Goal: Task Accomplishment & Management: Complete application form

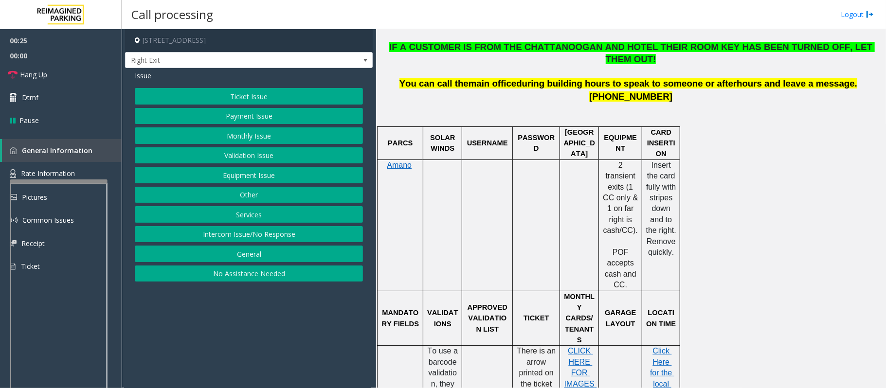
scroll to position [389, 0]
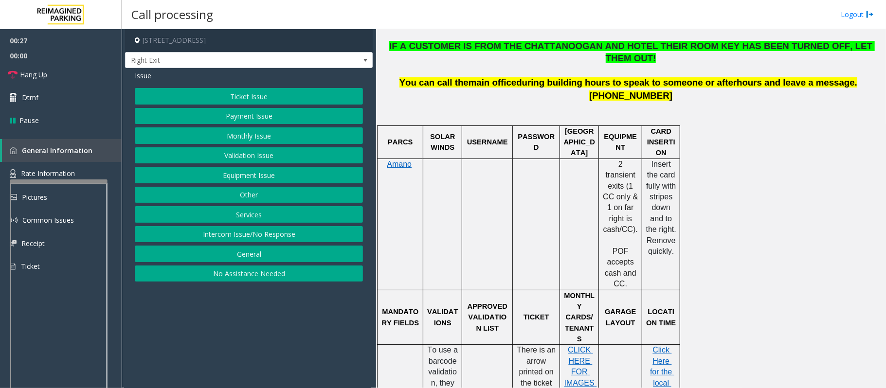
click at [262, 92] on button "Ticket Issue" at bounding box center [249, 96] width 228 height 17
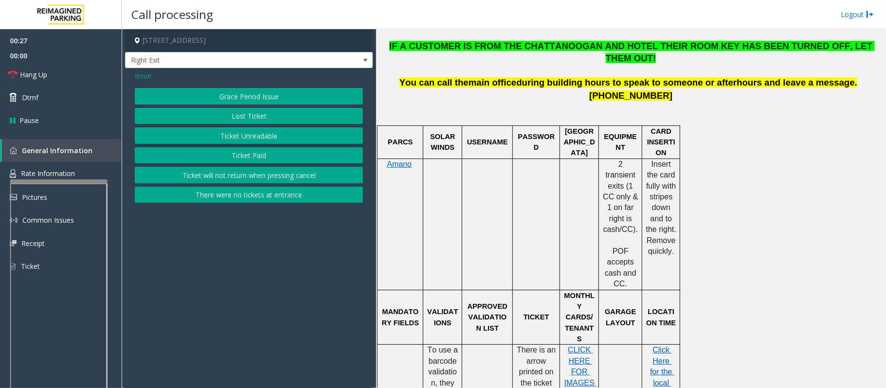
click at [266, 133] on button "Ticket Unreadable" at bounding box center [249, 136] width 228 height 17
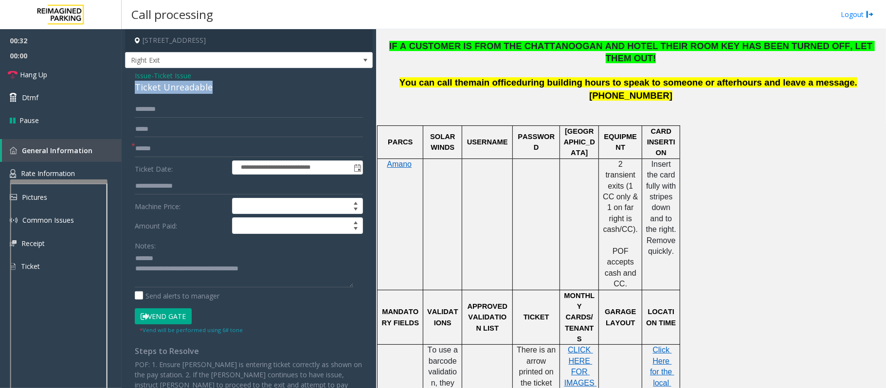
drag, startPoint x: 231, startPoint y: 83, endPoint x: 127, endPoint y: 88, distance: 103.8
click at [127, 88] on div "**********" at bounding box center [249, 290] width 248 height 445
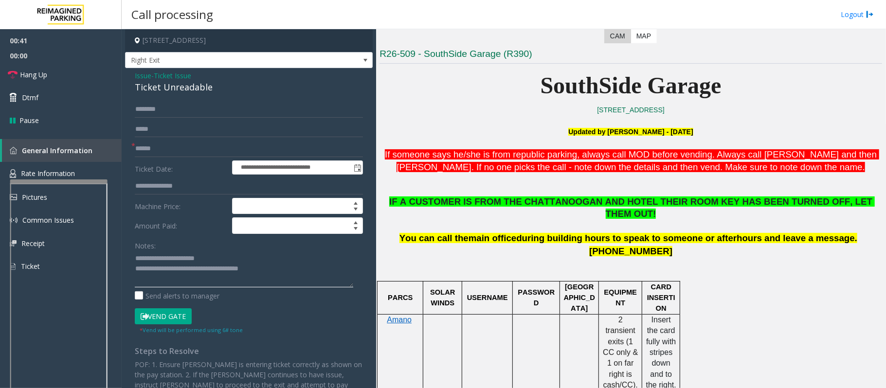
scroll to position [195, 0]
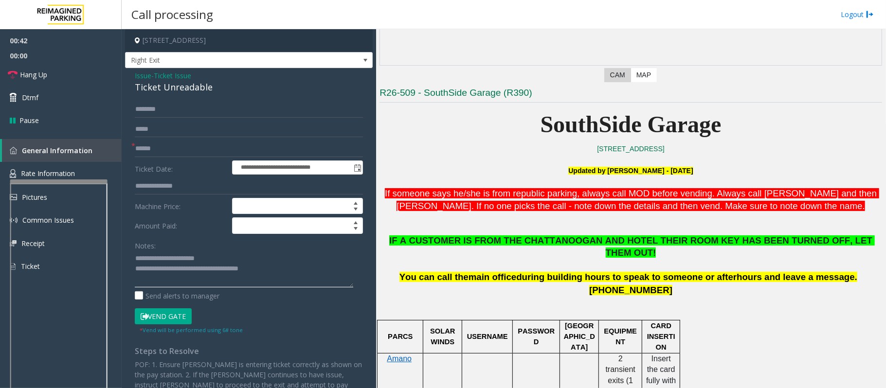
type textarea "**********"
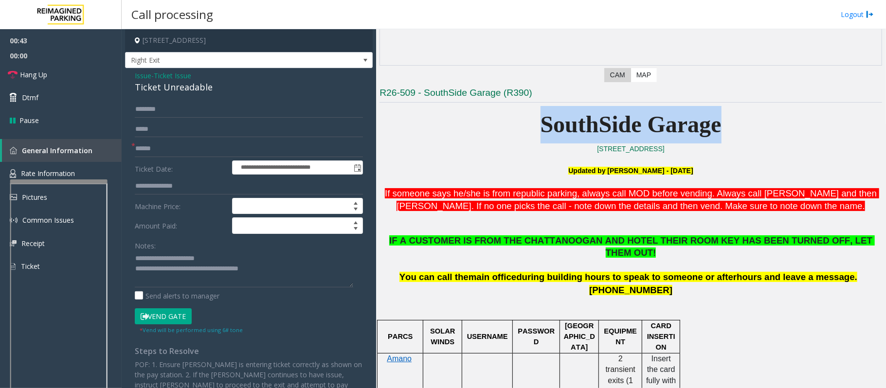
drag, startPoint x: 487, startPoint y: 129, endPoint x: 748, endPoint y: 110, distance: 262.1
click at [748, 110] on p "SouthSide Garage" at bounding box center [631, 124] width 503 height 37
click at [756, 128] on p "SouthSide Garage" at bounding box center [631, 124] width 503 height 37
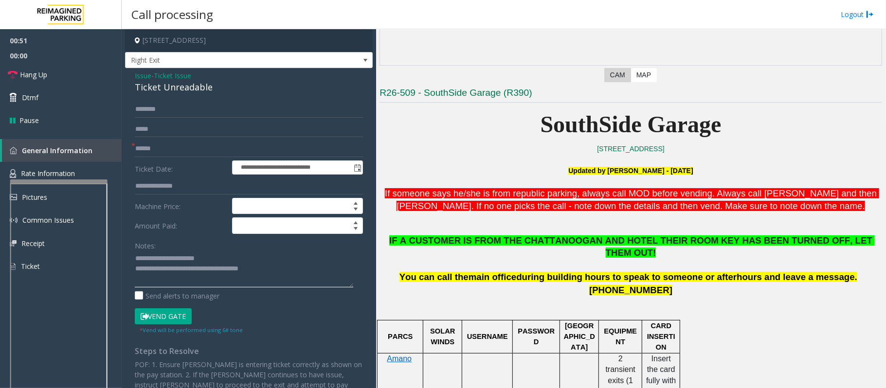
drag, startPoint x: 285, startPoint y: 265, endPoint x: 141, endPoint y: 254, distance: 144.0
click at [141, 254] on textarea at bounding box center [244, 269] width 219 height 37
click at [148, 266] on textarea at bounding box center [244, 269] width 219 height 37
click at [146, 154] on input "text" at bounding box center [249, 149] width 228 height 17
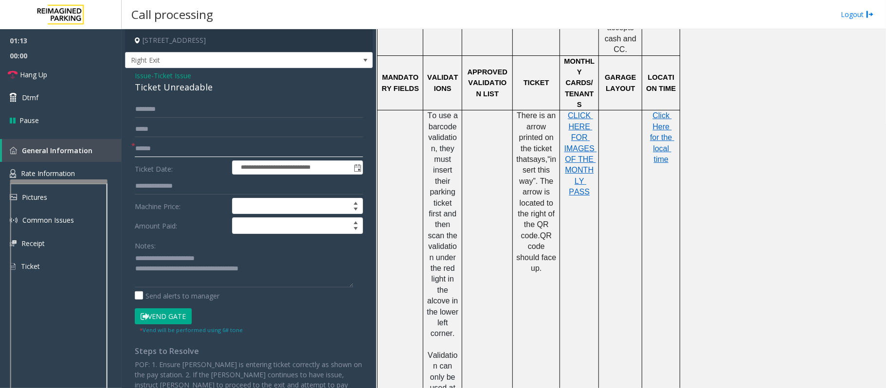
scroll to position [584, 0]
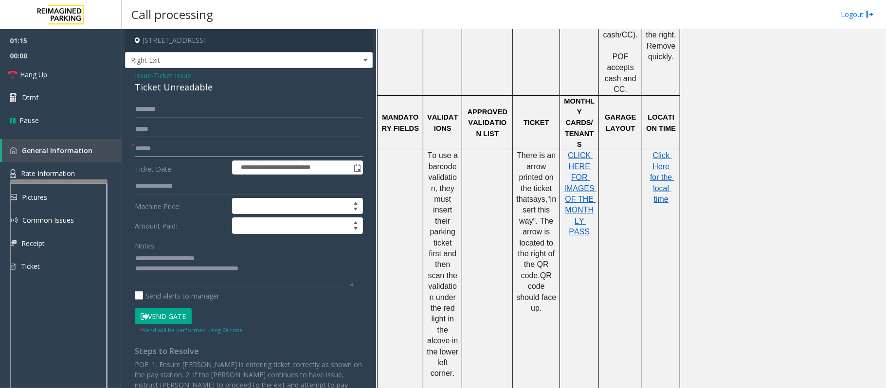
click at [146, 149] on input "text" at bounding box center [249, 149] width 228 height 17
click at [152, 154] on input "text" at bounding box center [249, 149] width 228 height 17
click at [165, 152] on input "text" at bounding box center [249, 149] width 228 height 17
type input "******"
click at [150, 114] on input "text" at bounding box center [249, 109] width 228 height 17
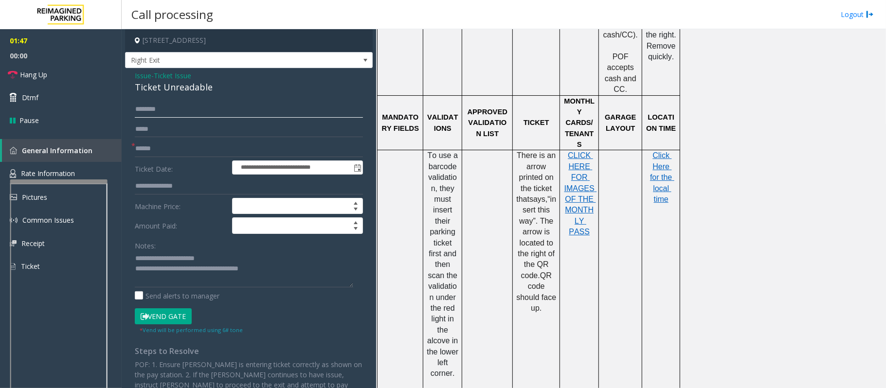
click at [143, 108] on input "text" at bounding box center [249, 109] width 228 height 17
type input "*******"
click at [168, 318] on button "Vend Gate" at bounding box center [163, 317] width 57 height 17
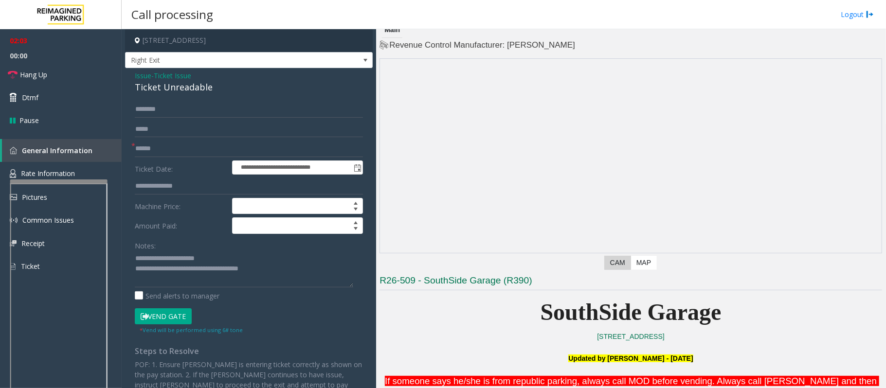
scroll to position [0, 0]
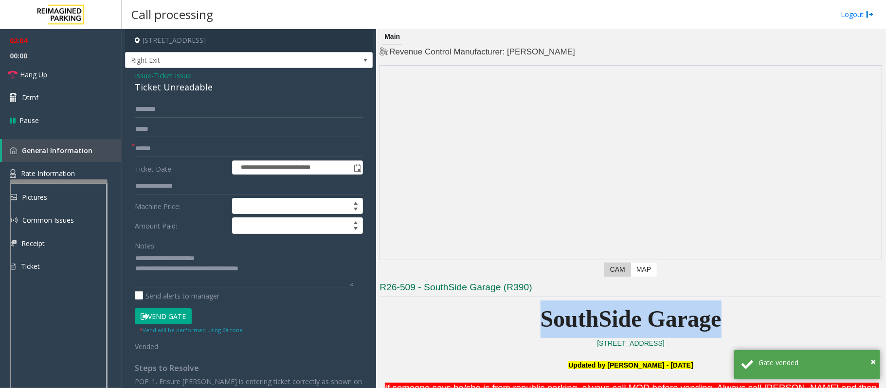
drag, startPoint x: 502, startPoint y: 325, endPoint x: 822, endPoint y: 330, distance: 319.3
click at [822, 330] on p "SouthSide Garage" at bounding box center [631, 319] width 503 height 37
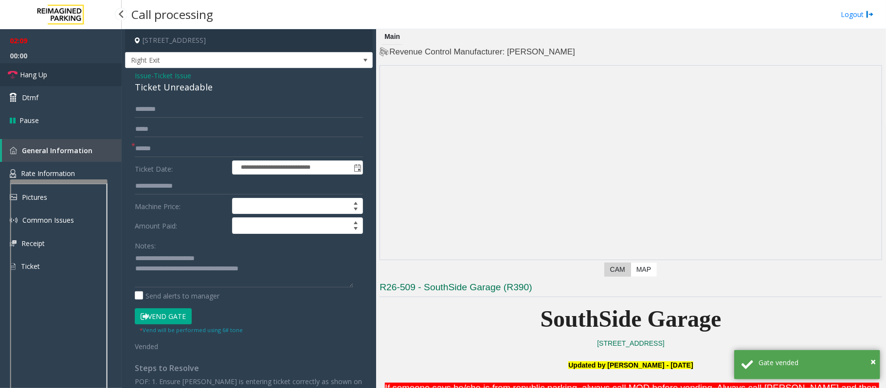
click at [31, 72] on span "Hang Up" at bounding box center [33, 75] width 27 height 10
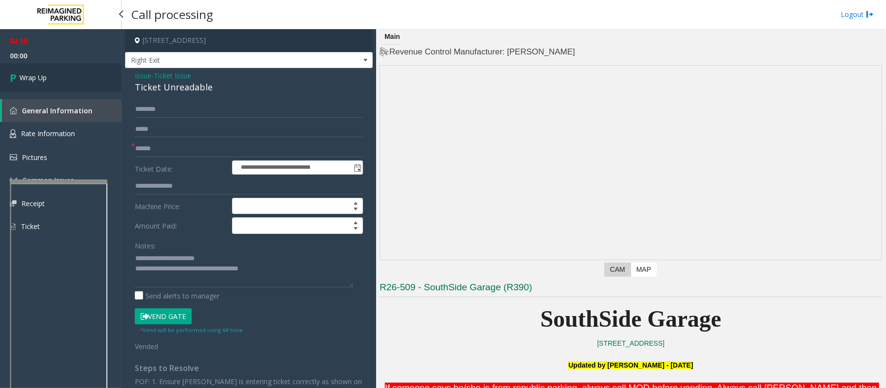
click at [36, 80] on span "Wrap Up" at bounding box center [32, 78] width 27 height 10
